Goal: Submit feedback/report problem: Submit feedback/report problem

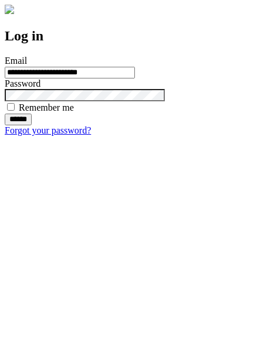
type input "**********"
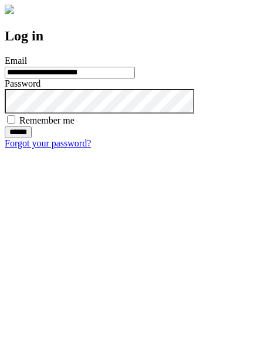
click at [32, 138] on input "******" at bounding box center [18, 133] width 27 height 12
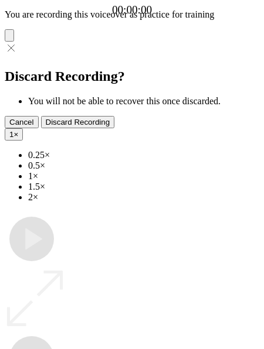
type input "**********"
